Goal: Transaction & Acquisition: Book appointment/travel/reservation

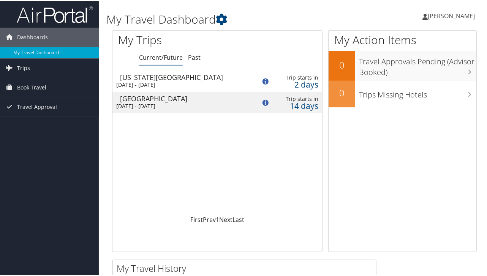
click at [215, 79] on div "[US_STATE][GEOGRAPHIC_DATA]" at bounding box center [184, 76] width 129 height 7
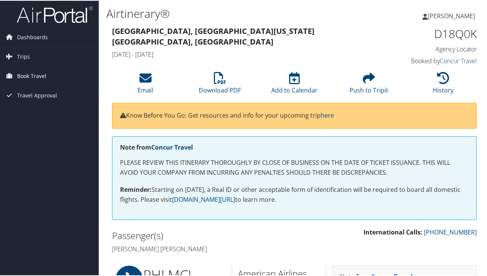
click at [33, 75] on span "Book Travel" at bounding box center [31, 75] width 29 height 19
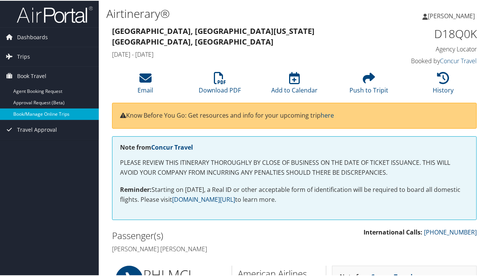
click at [52, 112] on link "Book/Manage Online Trips" at bounding box center [49, 113] width 99 height 11
